Goal: Task Accomplishment & Management: Use online tool/utility

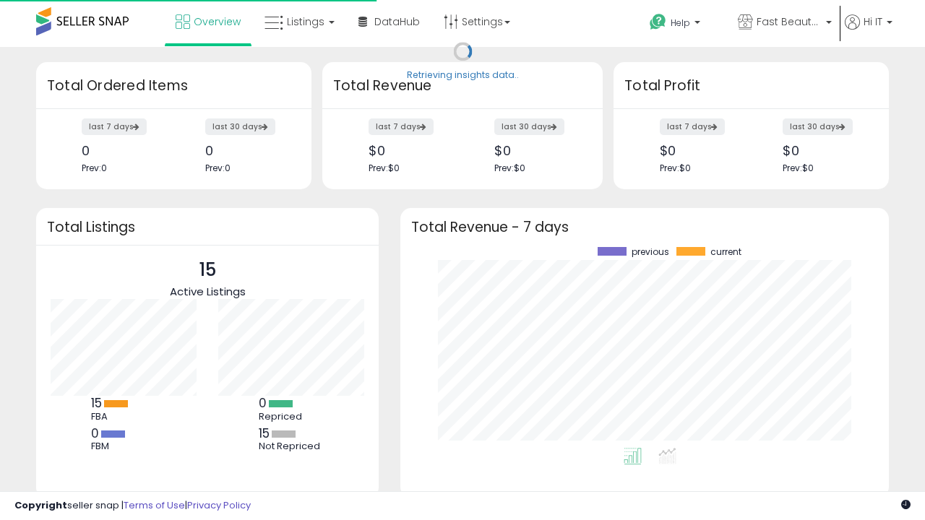
scroll to position [201, 459]
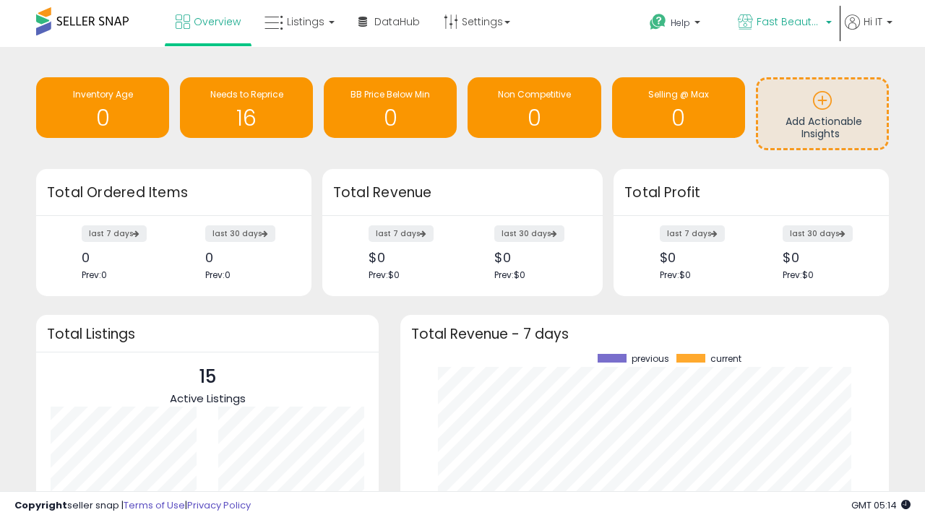
click at [783, 23] on span "Fast Beauty ([GEOGRAPHIC_DATA])" at bounding box center [788, 21] width 65 height 14
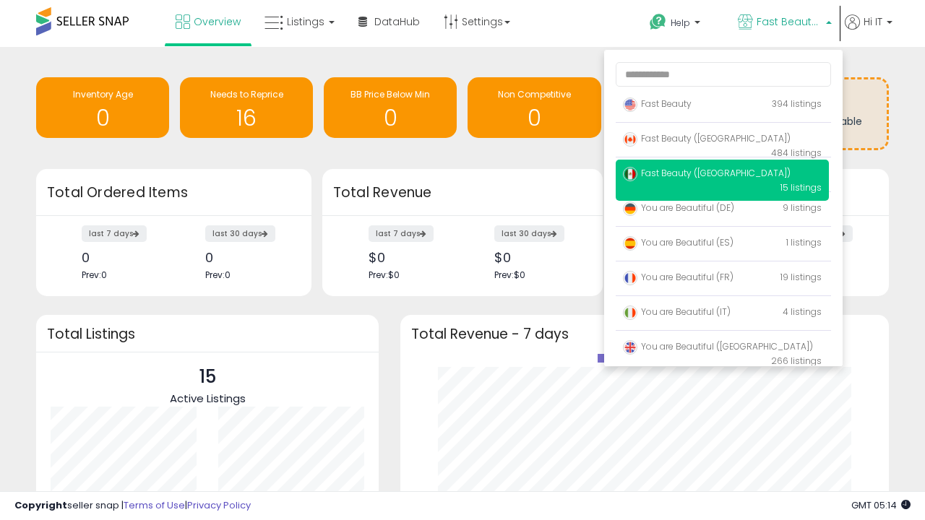
click at [722, 349] on span "You are Beautiful ([GEOGRAPHIC_DATA])" at bounding box center [718, 346] width 190 height 12
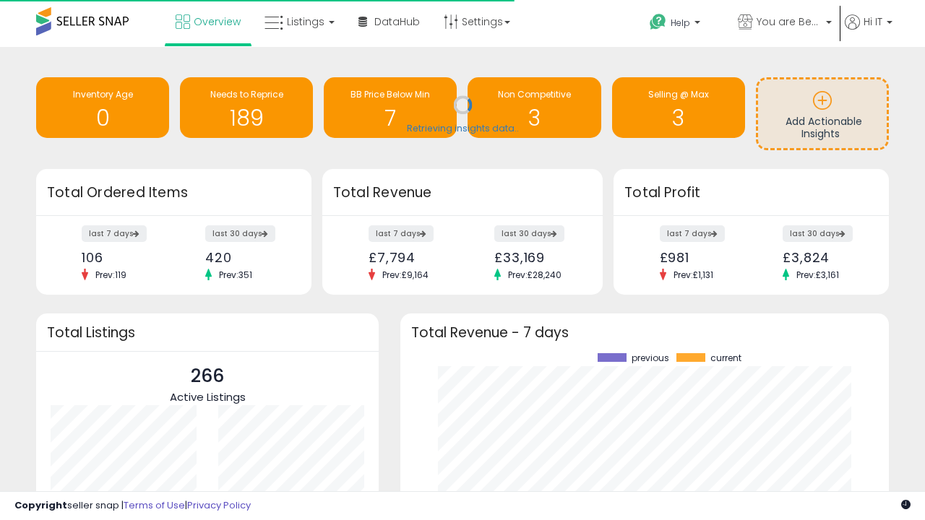
scroll to position [201, 459]
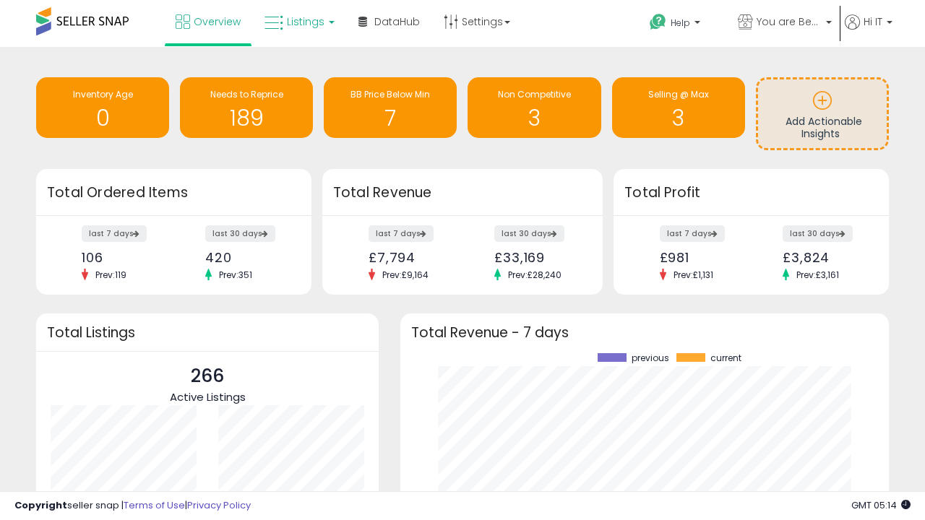
click at [298, 22] on span "Listings" at bounding box center [306, 21] width 38 height 14
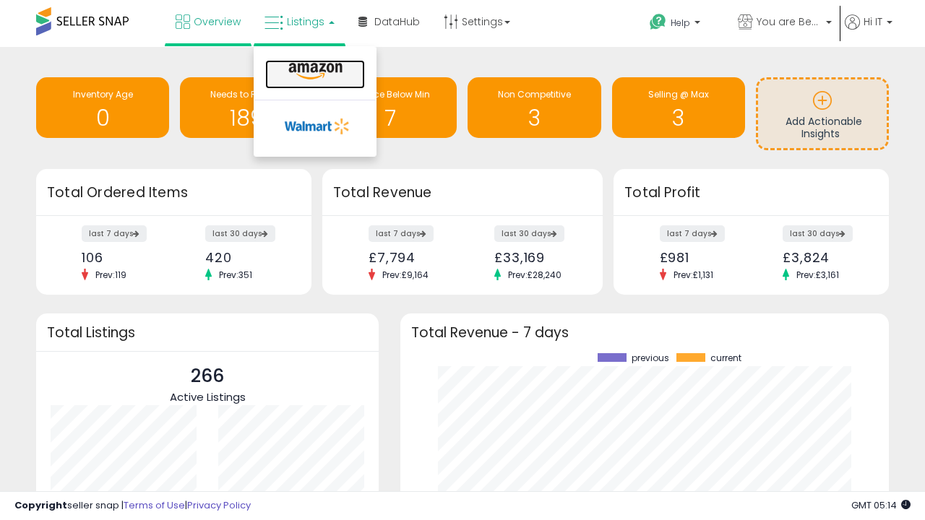
click at [314, 72] on icon at bounding box center [315, 71] width 63 height 19
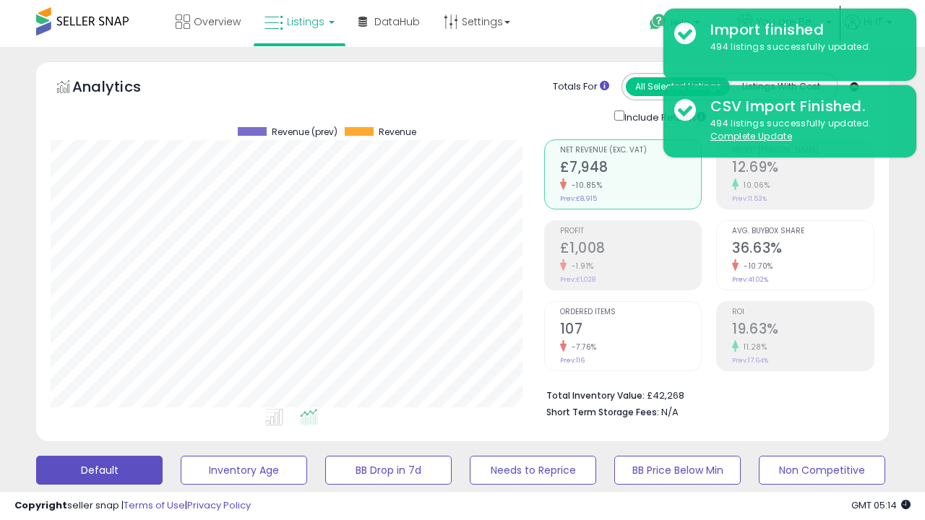
scroll to position [280, 0]
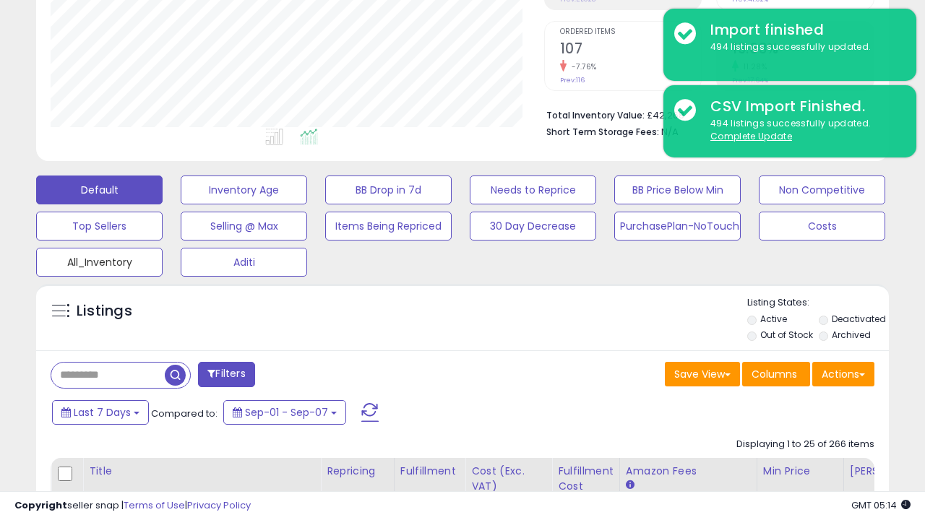
click at [99, 259] on button "All_Inventory" at bounding box center [99, 262] width 126 height 29
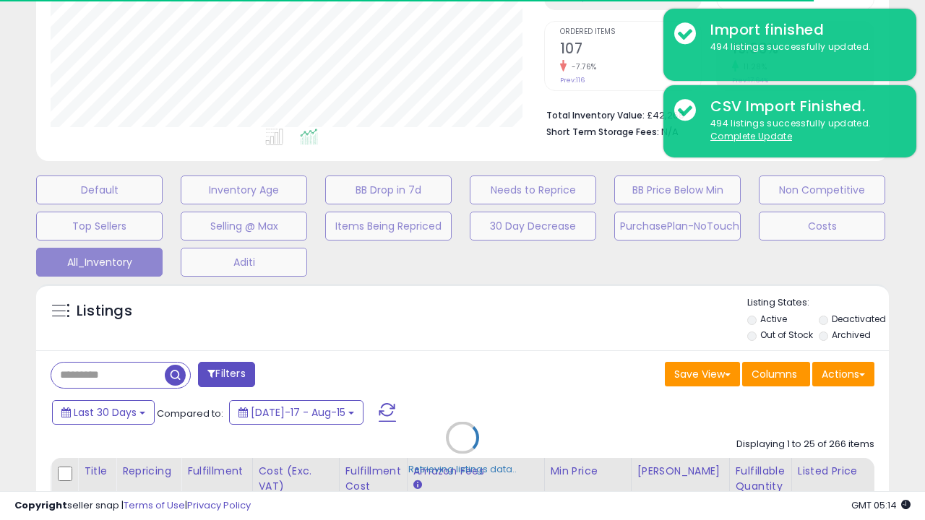
scroll to position [416, 0]
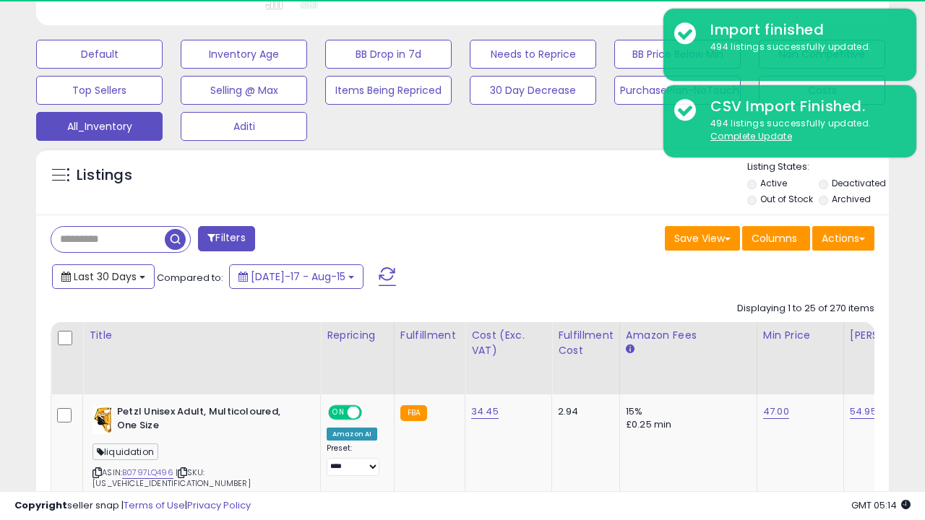
click at [92, 269] on span "Last 30 Days" at bounding box center [105, 276] width 63 height 14
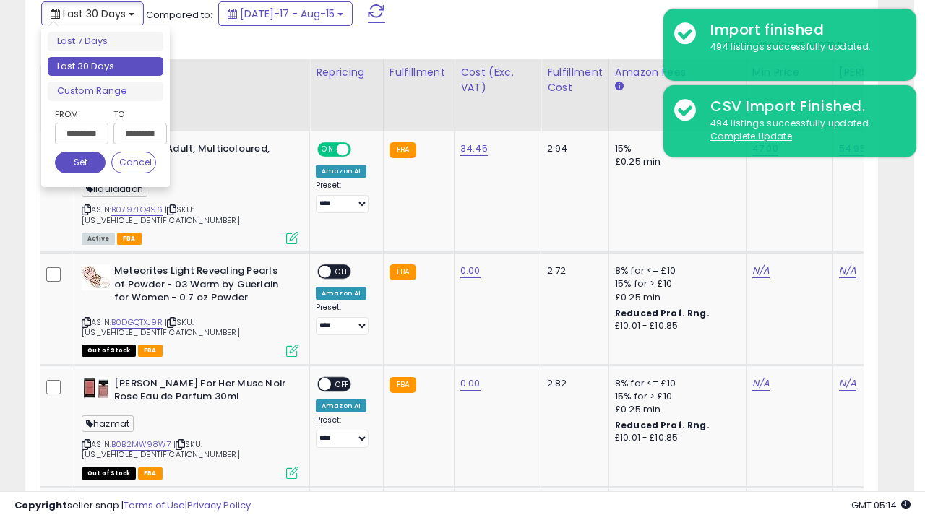
scroll to position [296, 493]
click at [105, 66] on li "Last 30 Days" at bounding box center [106, 67] width 116 height 20
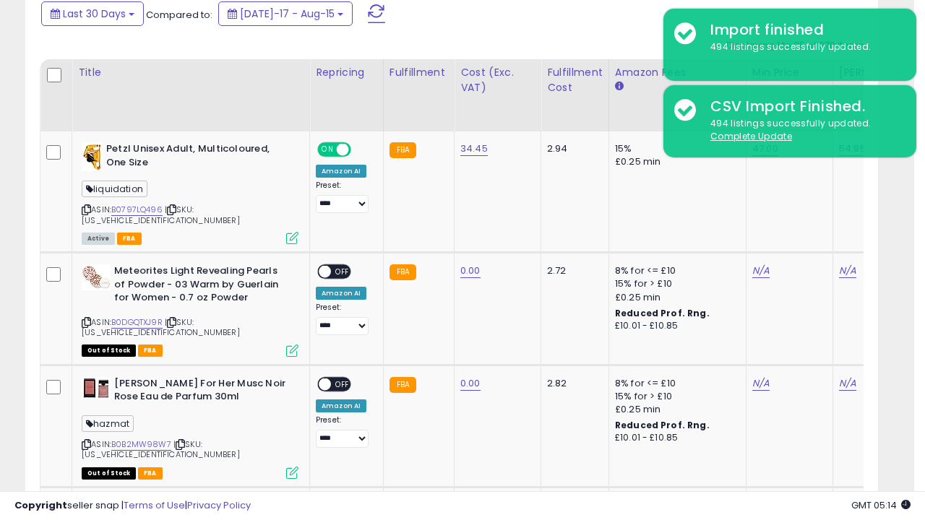
scroll to position [393, 0]
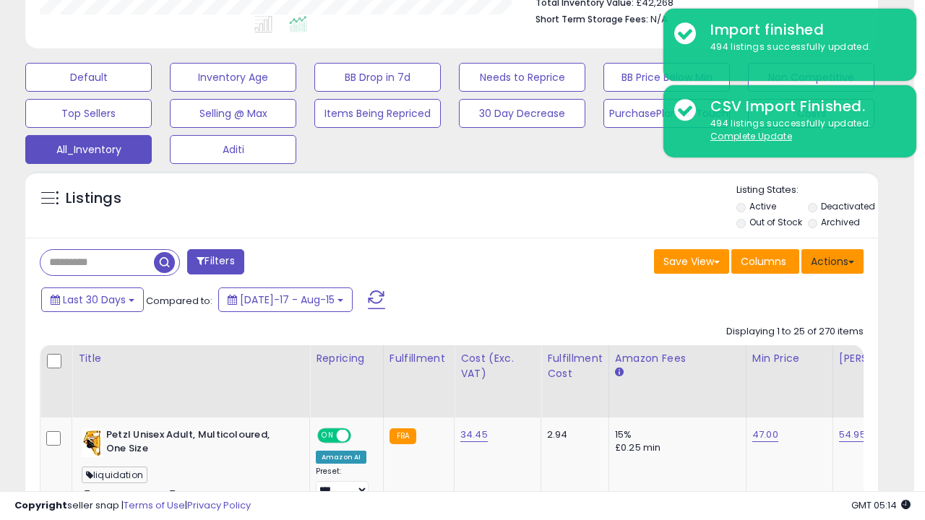
click at [832, 260] on button "Actions" at bounding box center [832, 261] width 62 height 25
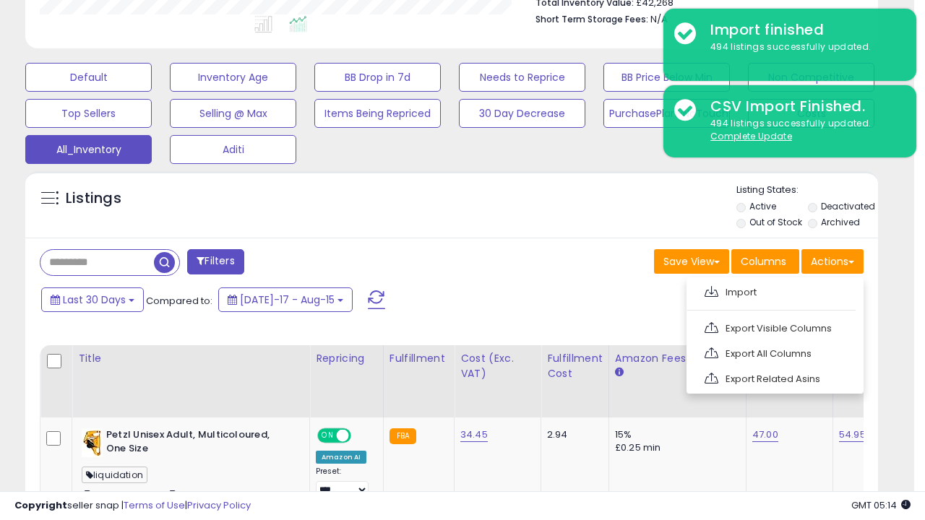
click at [773, 352] on link "Export All Columns" at bounding box center [773, 353] width 158 height 22
